Goal: Navigation & Orientation: Understand site structure

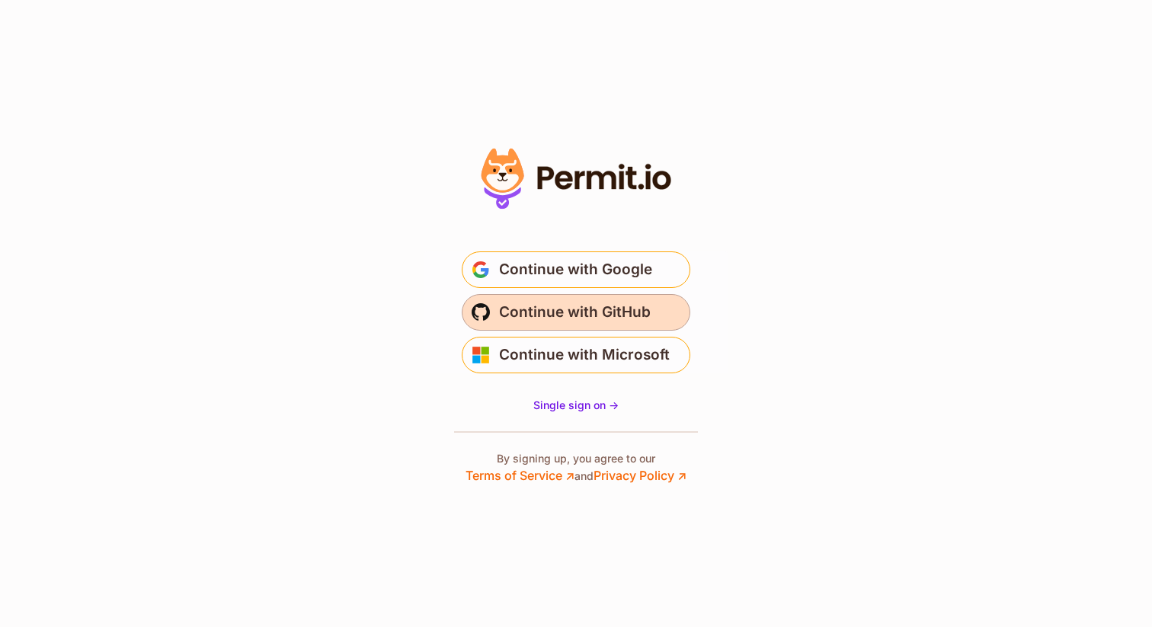
click at [631, 311] on span "Continue with GitHub" at bounding box center [575, 312] width 152 height 24
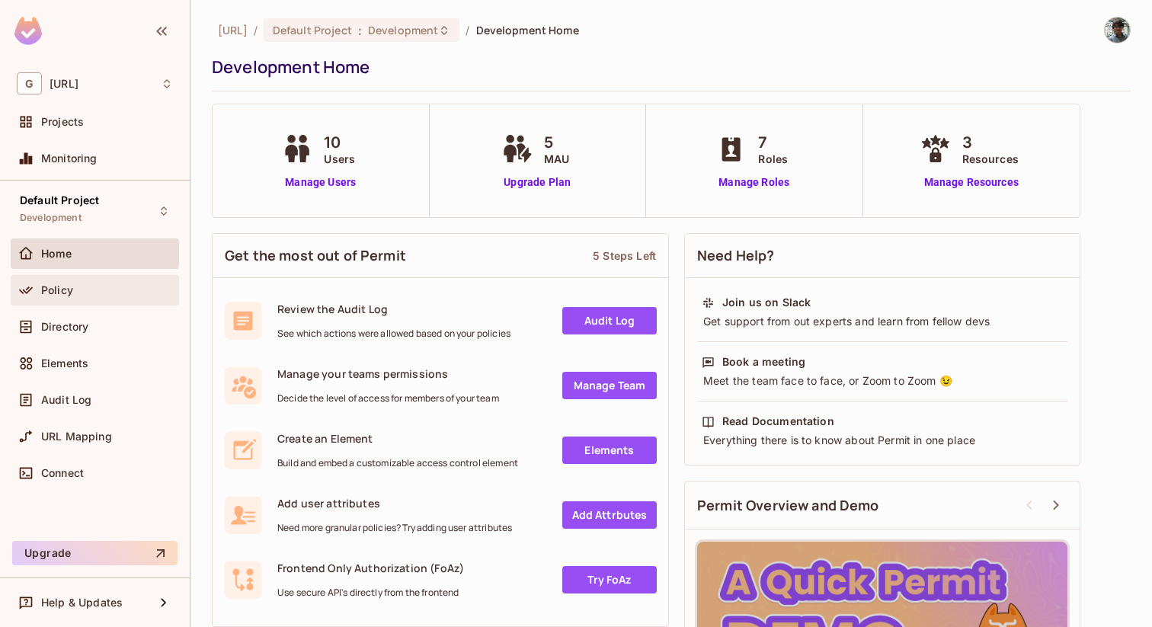
click at [22, 286] on icon at bounding box center [25, 290] width 15 height 15
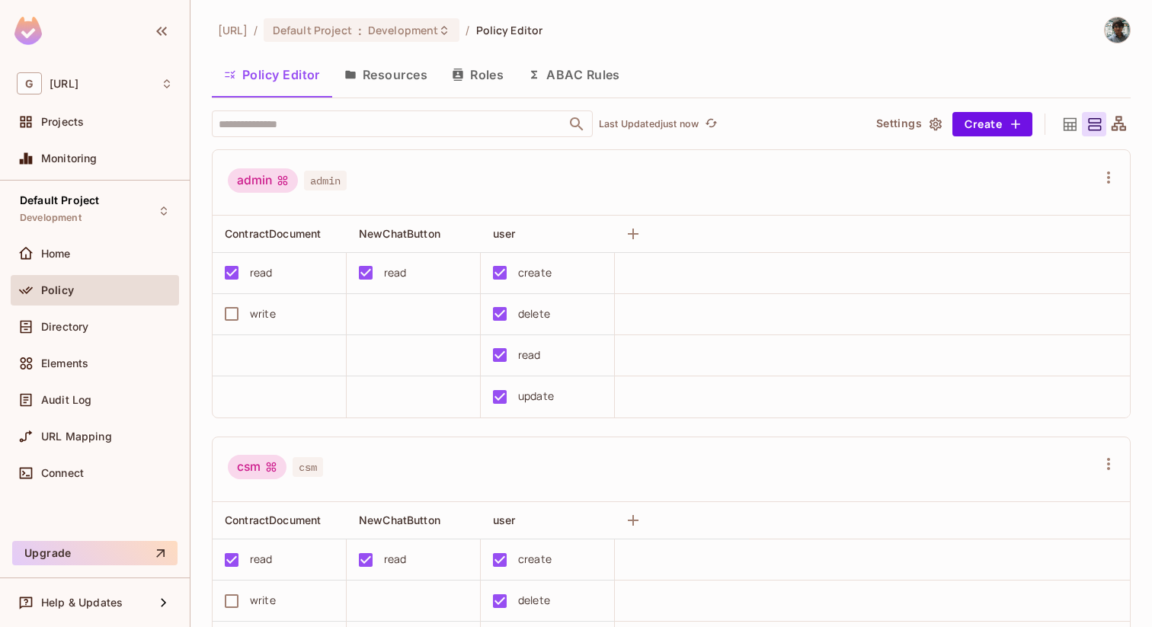
click at [388, 72] on button "Resources" at bounding box center [385, 75] width 107 height 38
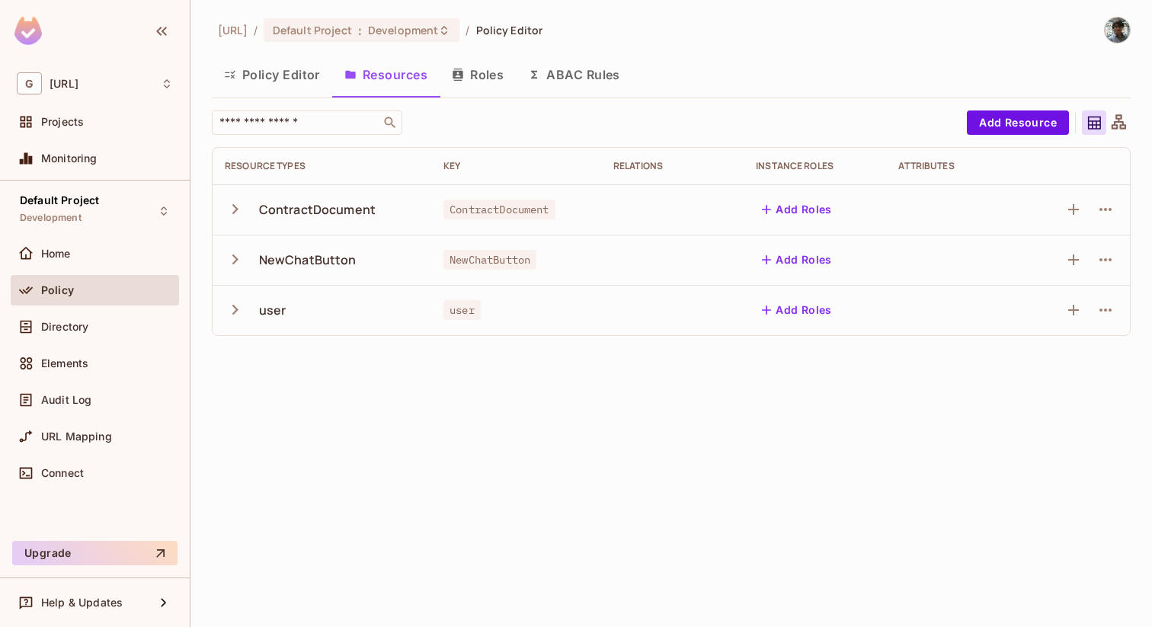
click at [468, 78] on button "Roles" at bounding box center [478, 75] width 76 height 38
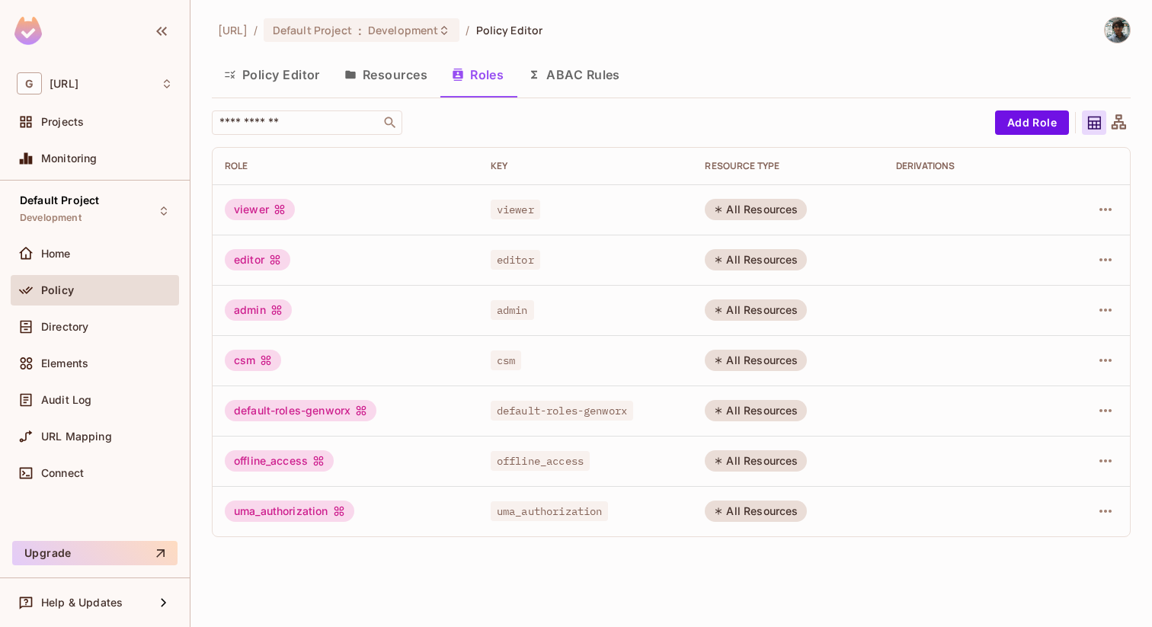
click at [374, 79] on button "Resources" at bounding box center [385, 75] width 107 height 38
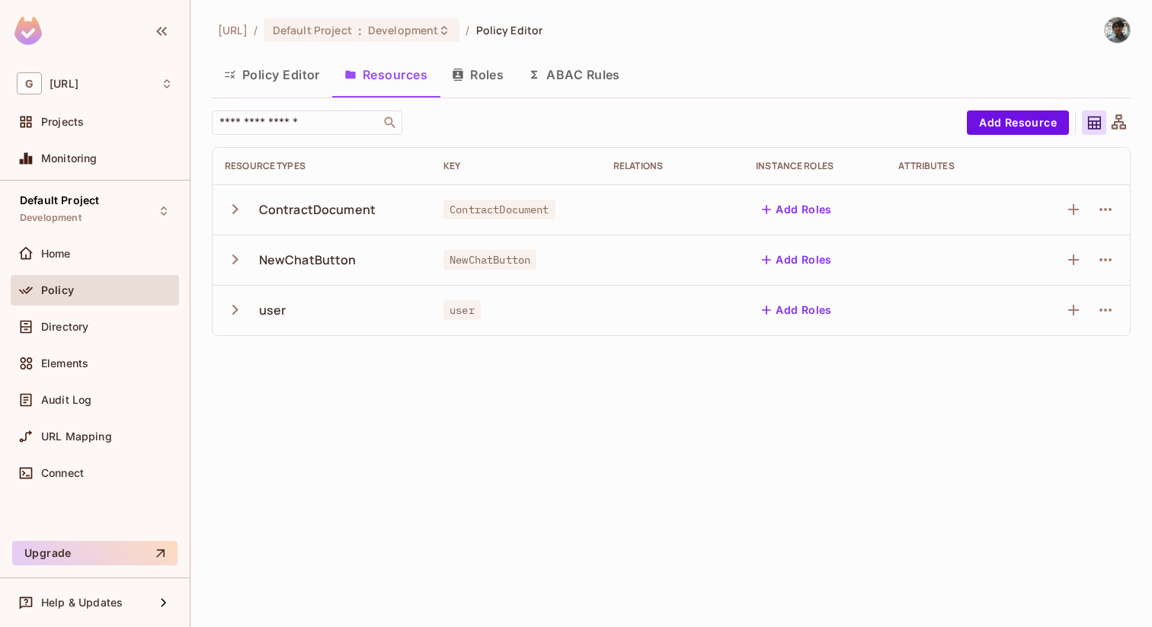
click at [251, 80] on button "Policy Editor" at bounding box center [272, 75] width 120 height 38
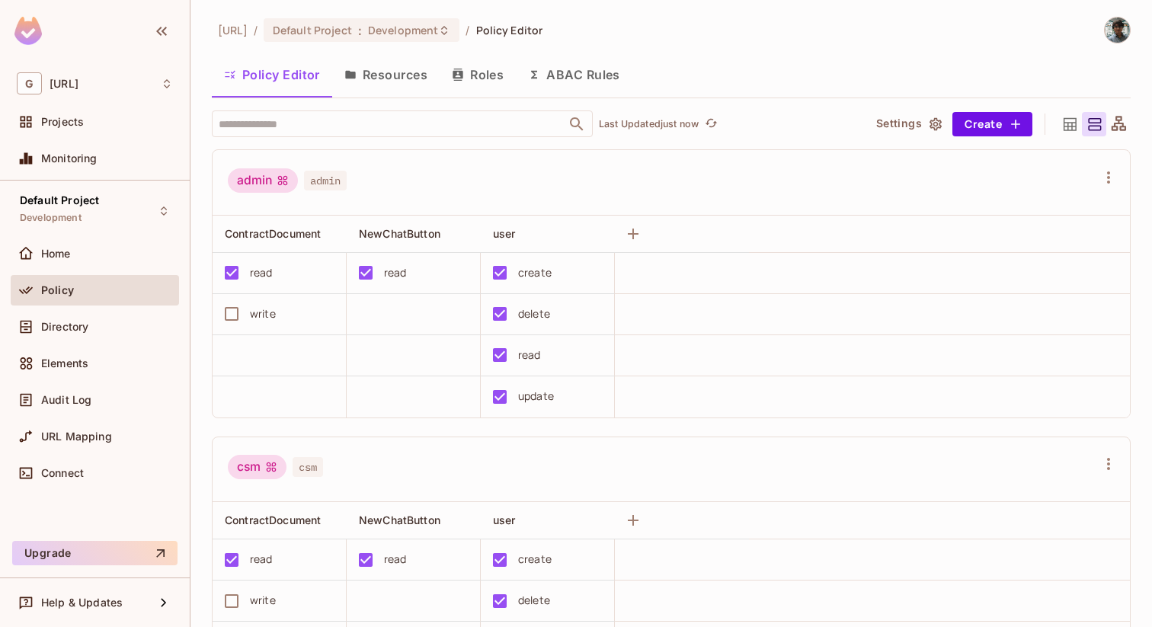
click at [389, 79] on button "Resources" at bounding box center [385, 75] width 107 height 38
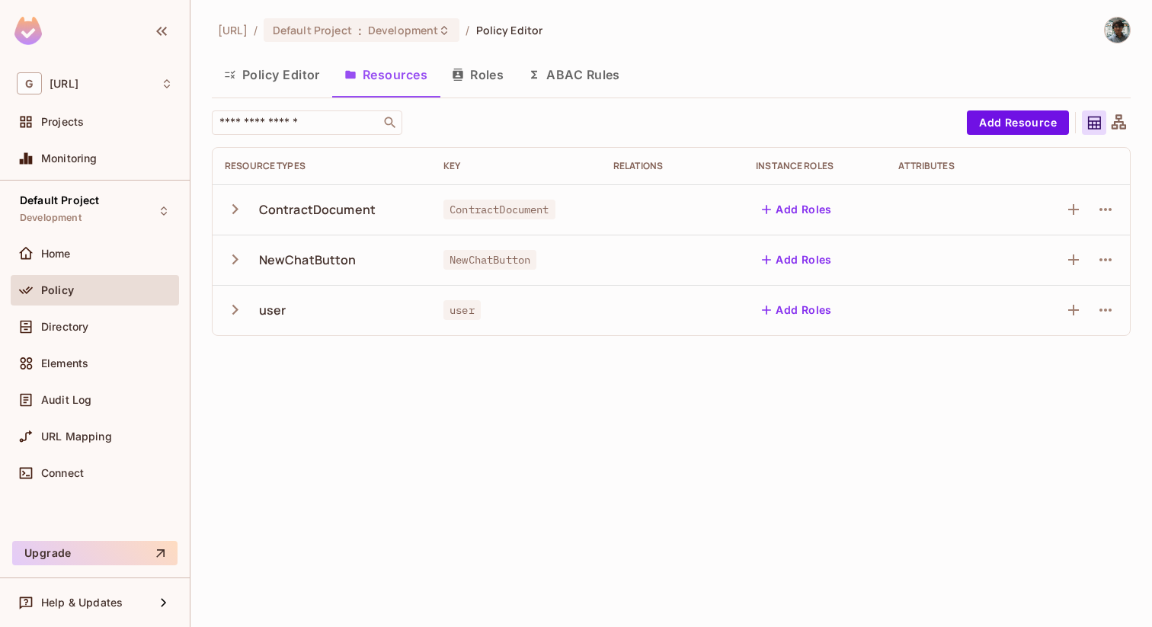
click at [263, 87] on button "Policy Editor" at bounding box center [272, 75] width 120 height 38
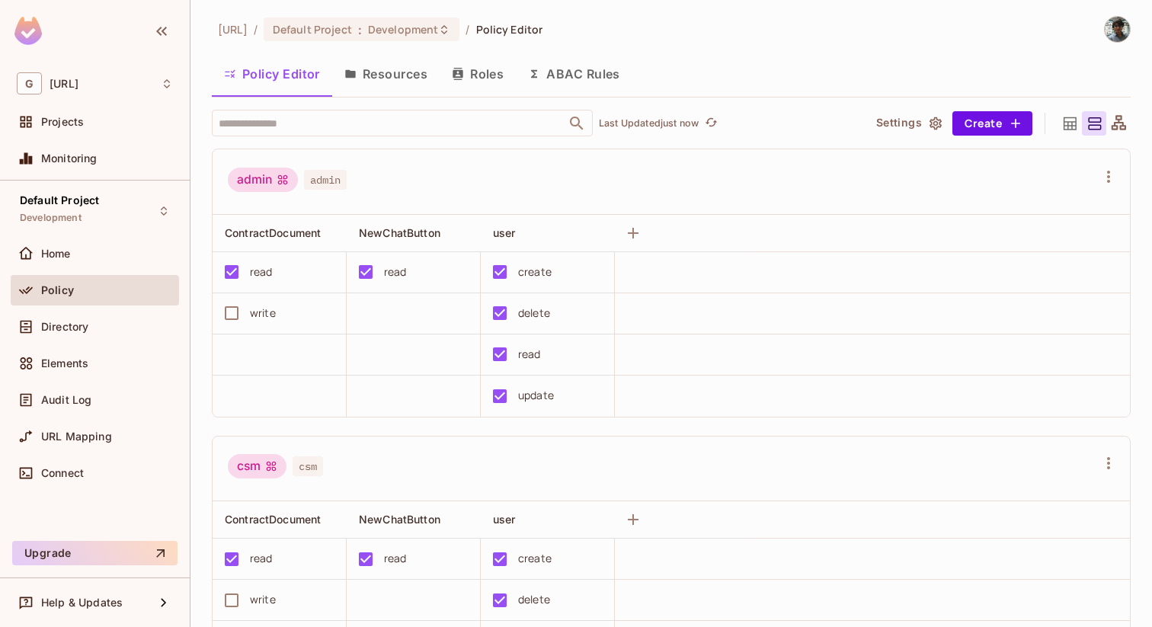
click at [397, 76] on button "Resources" at bounding box center [385, 74] width 107 height 38
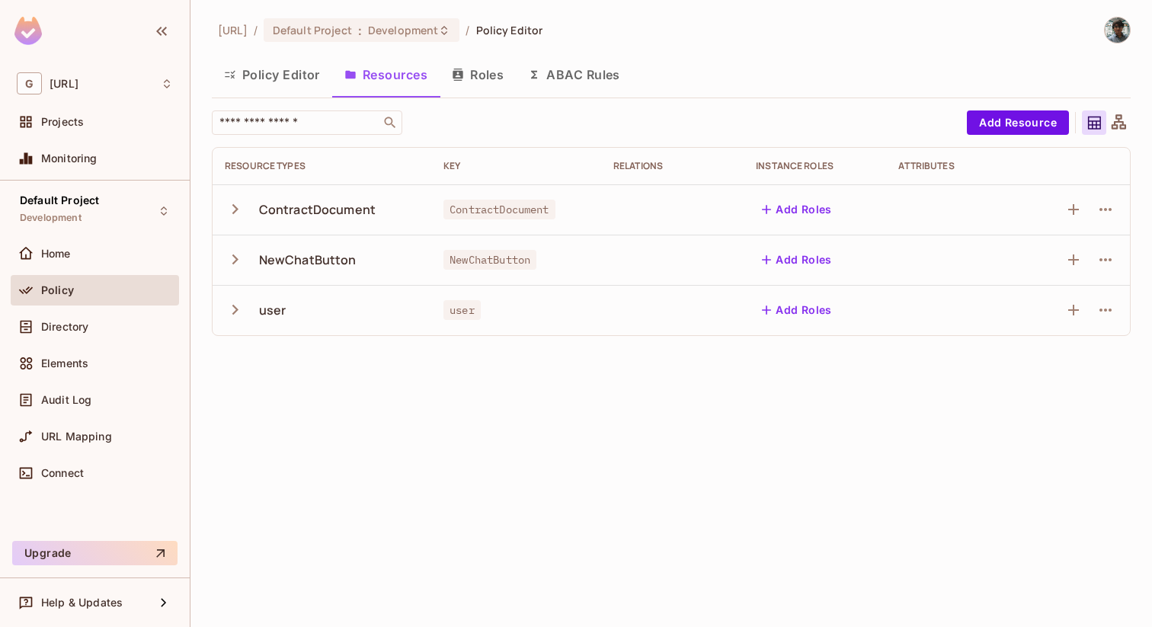
click at [489, 72] on button "Roles" at bounding box center [478, 75] width 76 height 38
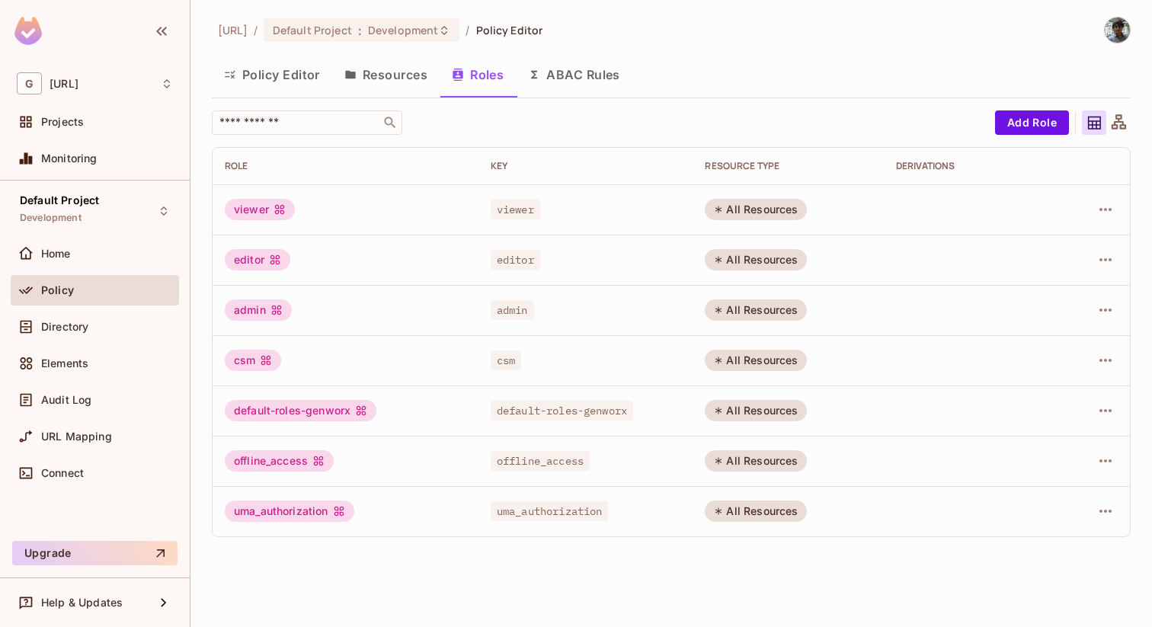
click at [248, 77] on button "Policy Editor" at bounding box center [272, 75] width 120 height 38
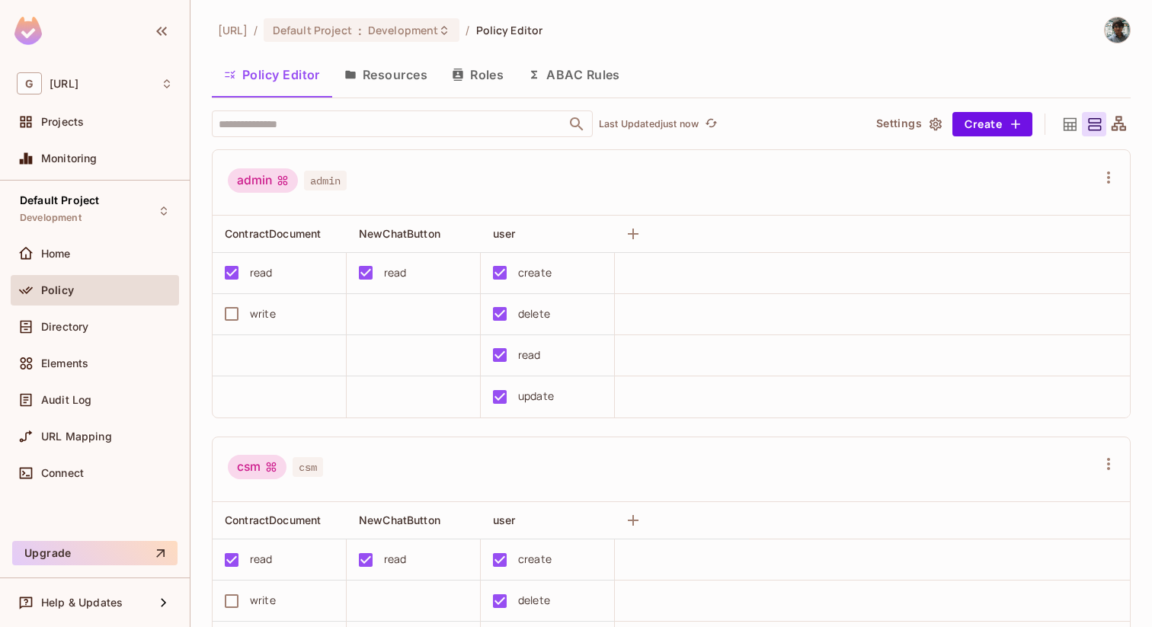
click at [386, 84] on button "Resources" at bounding box center [385, 75] width 107 height 38
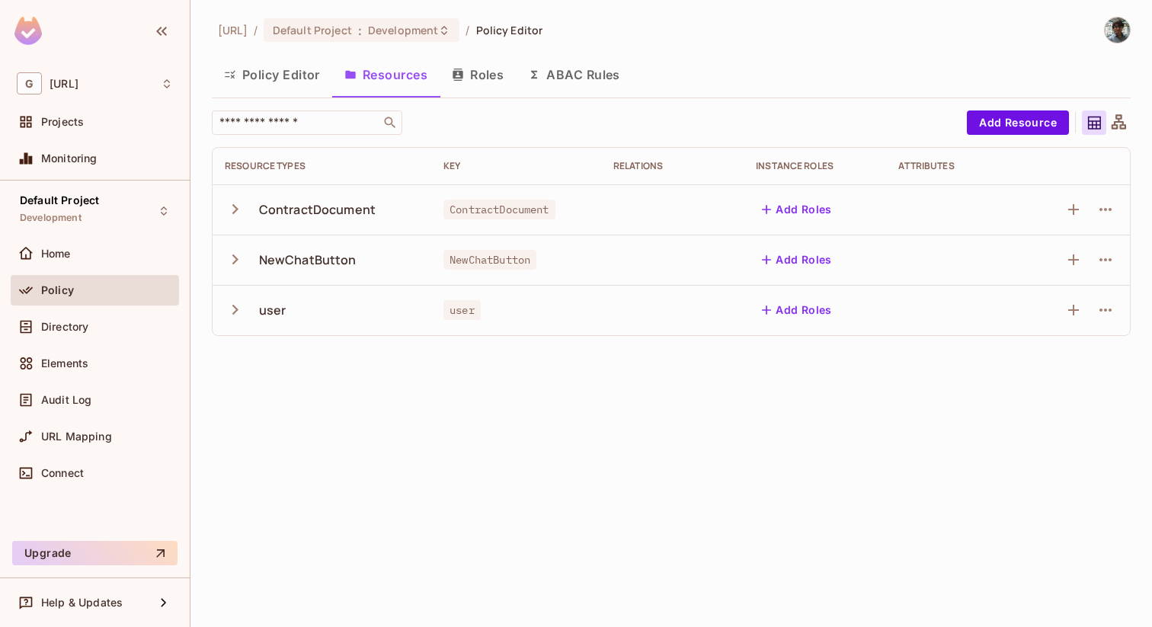
click at [467, 69] on button "Roles" at bounding box center [478, 75] width 76 height 38
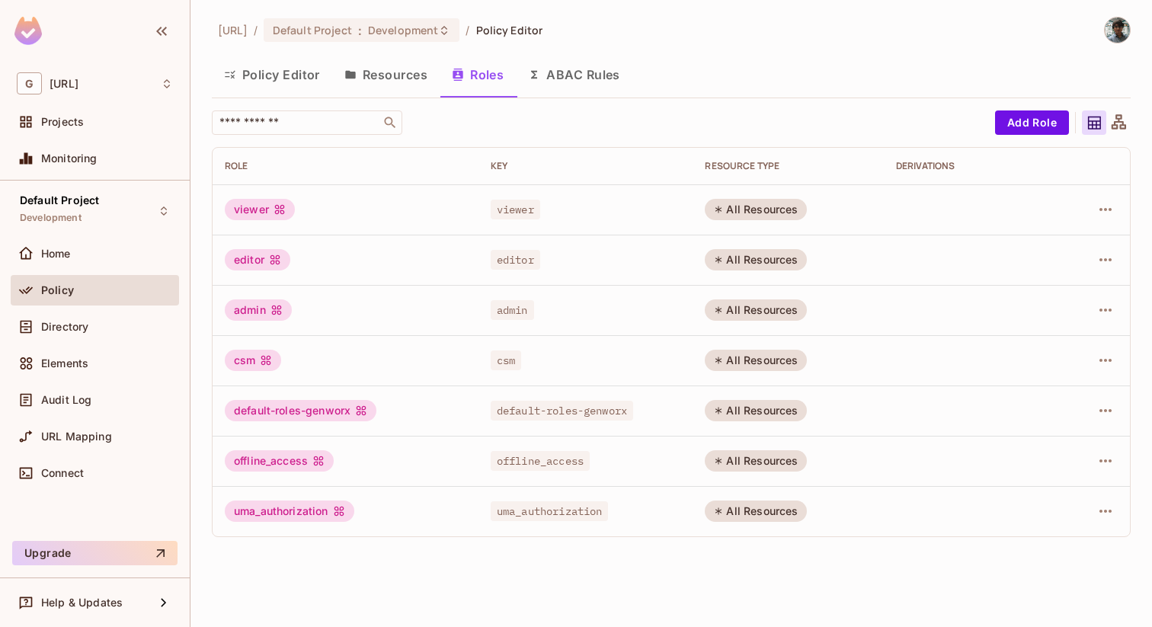
click at [395, 70] on button "Resources" at bounding box center [385, 75] width 107 height 38
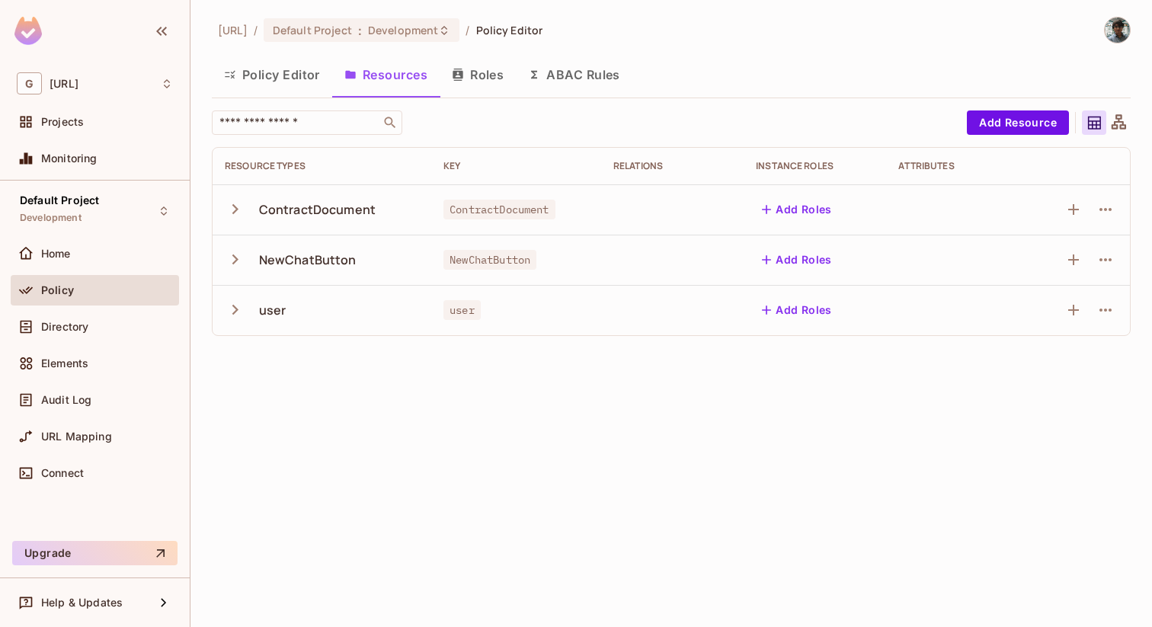
click at [290, 81] on button "Policy Editor" at bounding box center [272, 75] width 120 height 38
